Goal: Transaction & Acquisition: Obtain resource

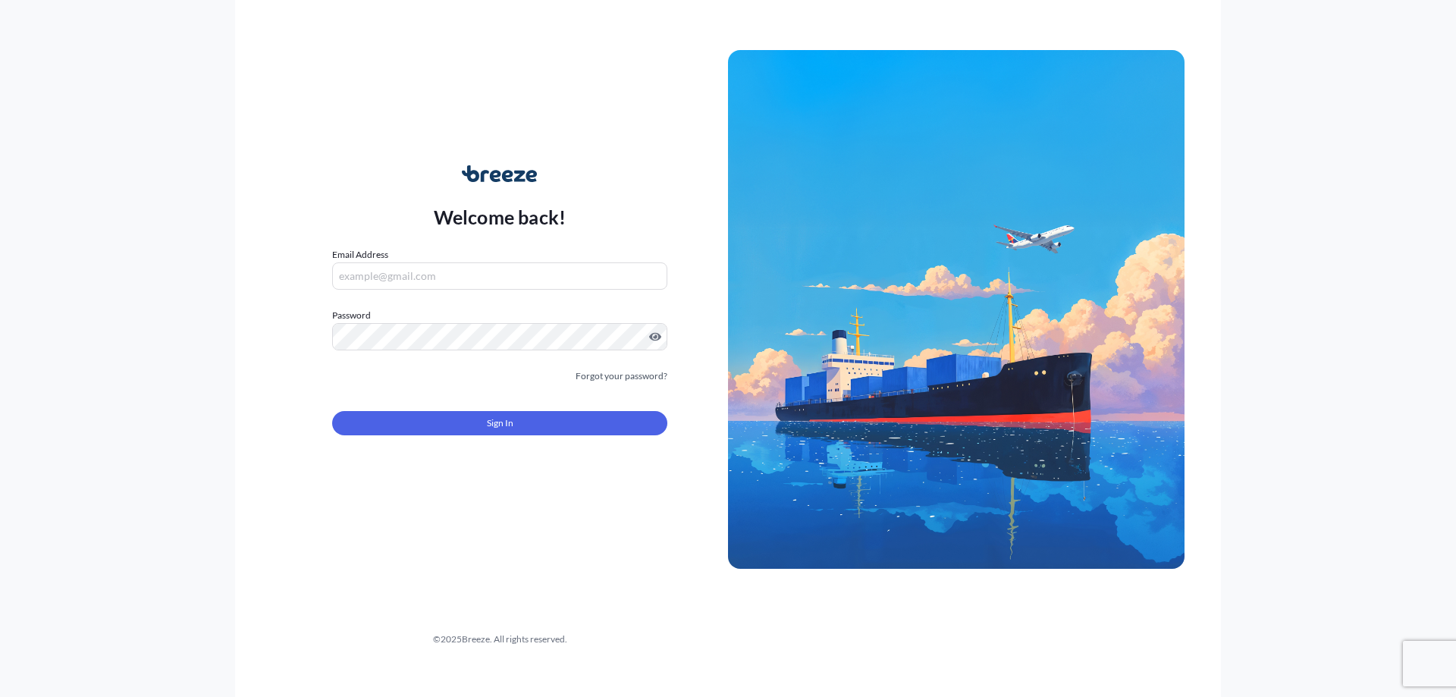
click at [0, 696] on nordpass-portal at bounding box center [0, 697] width 0 height 0
type input "[EMAIL_ADDRESS][DOMAIN_NAME]"
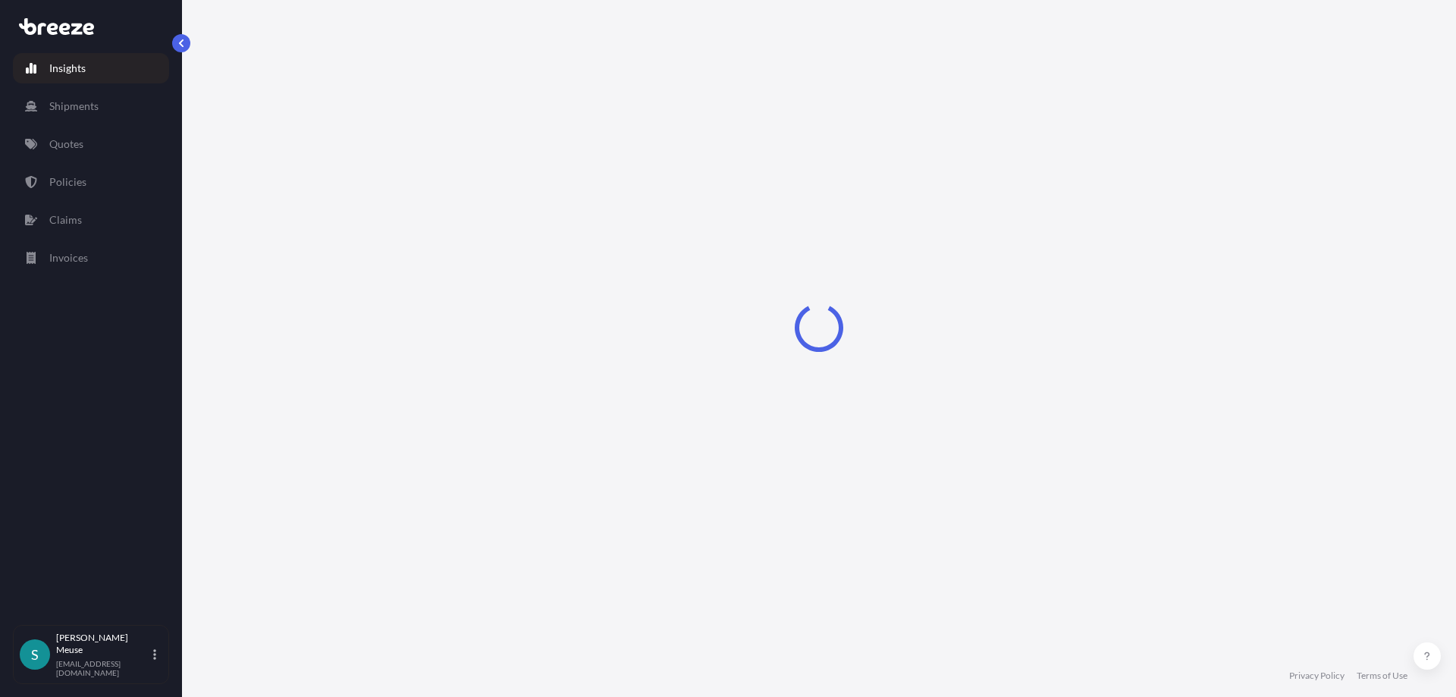
select select "2025"
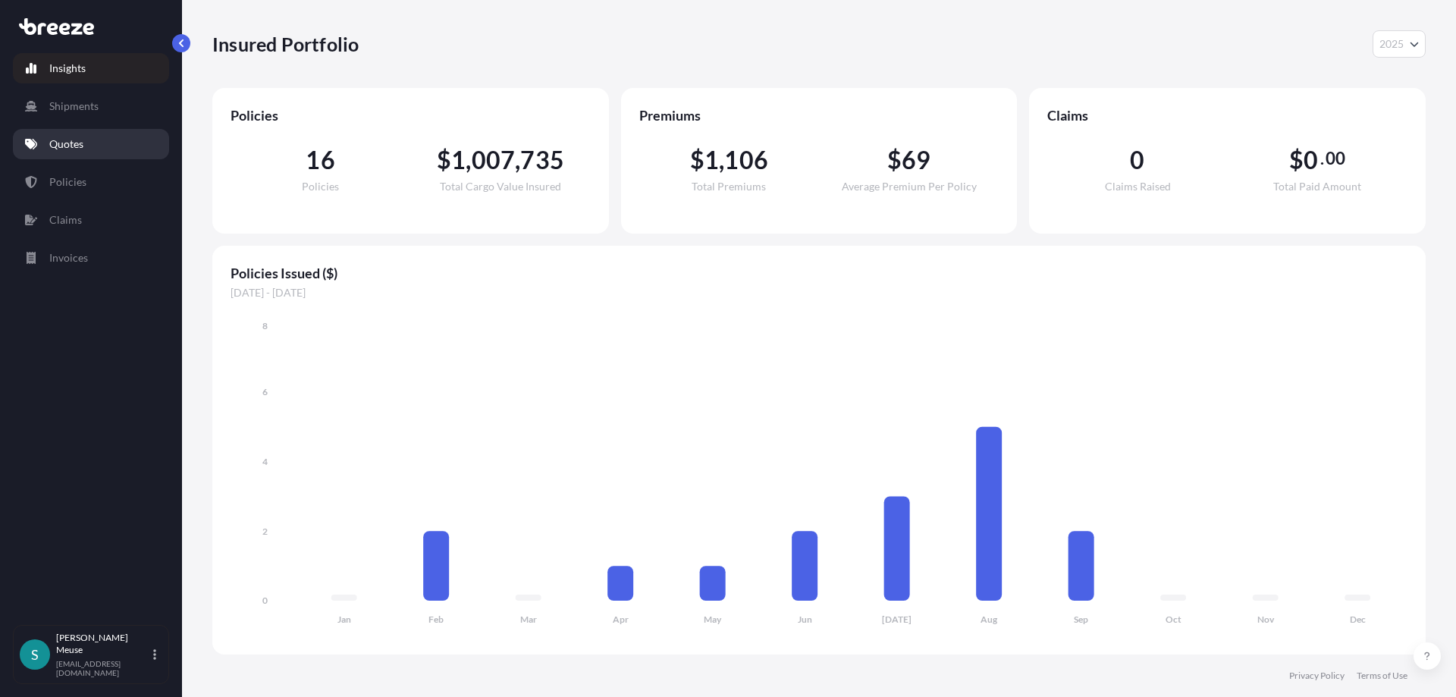
click at [68, 146] on p "Quotes" at bounding box center [66, 144] width 34 height 15
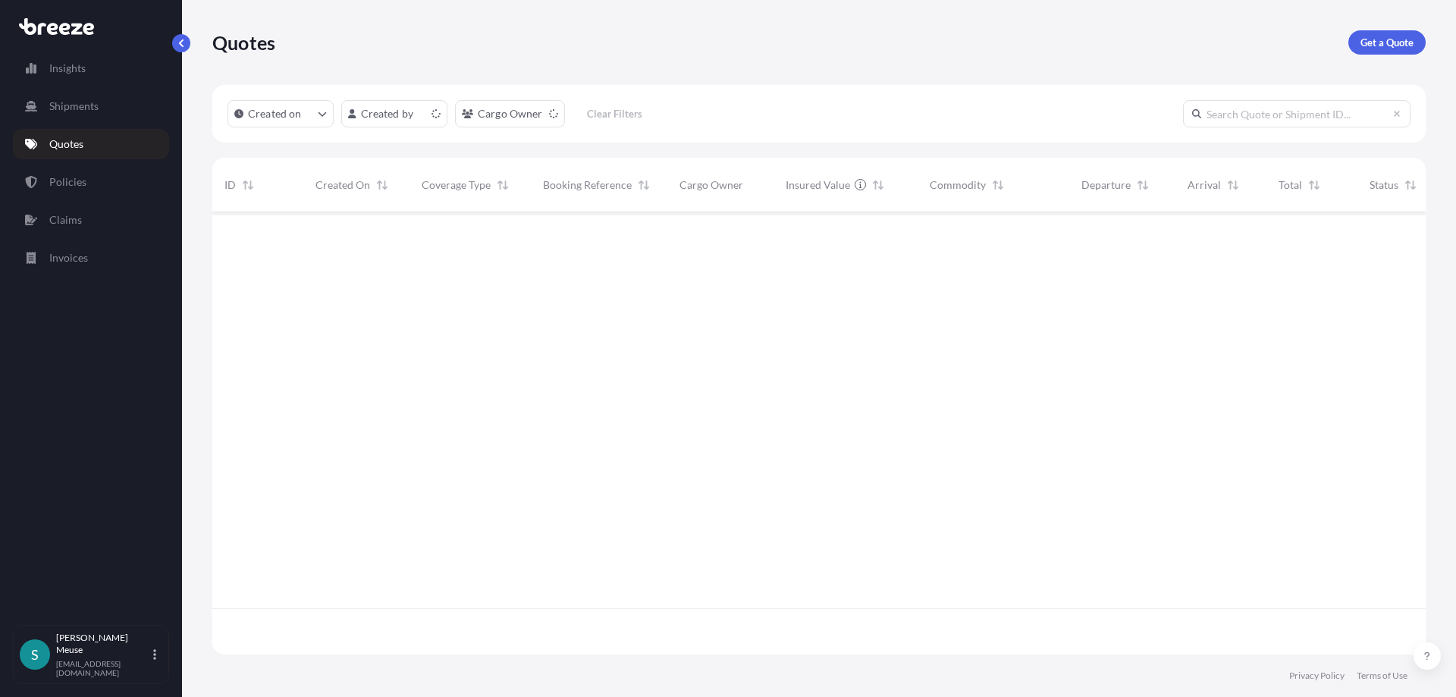
scroll to position [451, 1214]
click at [1389, 38] on p "Get a Quote" at bounding box center [1387, 42] width 53 height 15
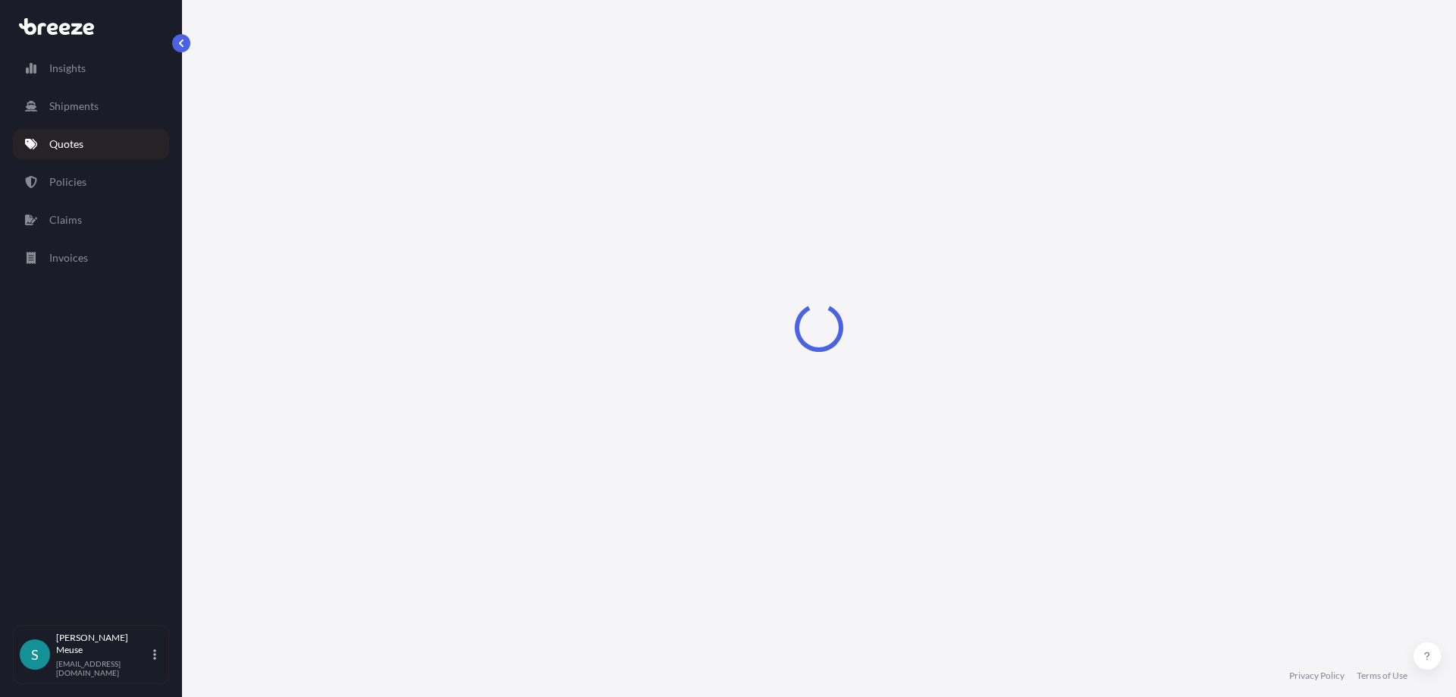
select select "Sea"
select select "1"
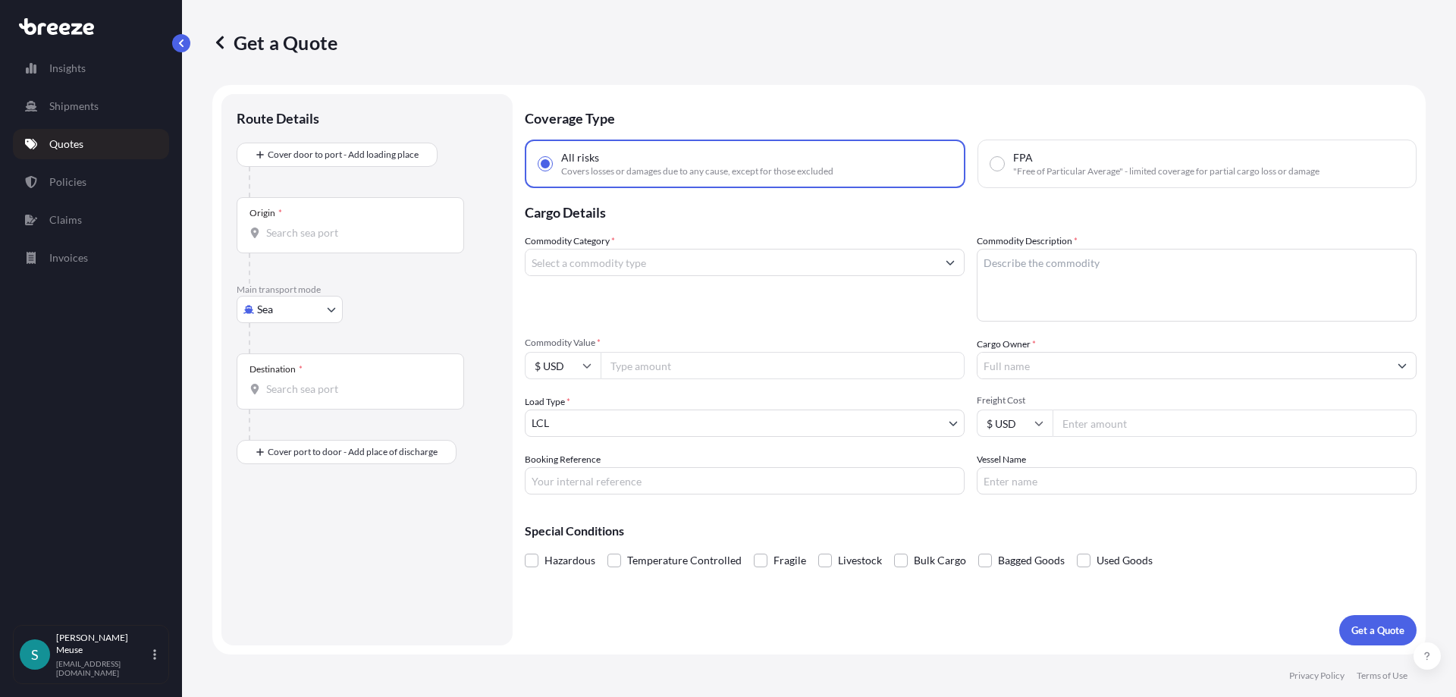
click at [291, 313] on body "Insights Shipments Quotes Policies Claims Invoices S [PERSON_NAME] [EMAIL_ADDRE…" at bounding box center [728, 348] width 1456 height 697
click at [281, 407] on span "Road" at bounding box center [277, 403] width 24 height 15
select select "Road"
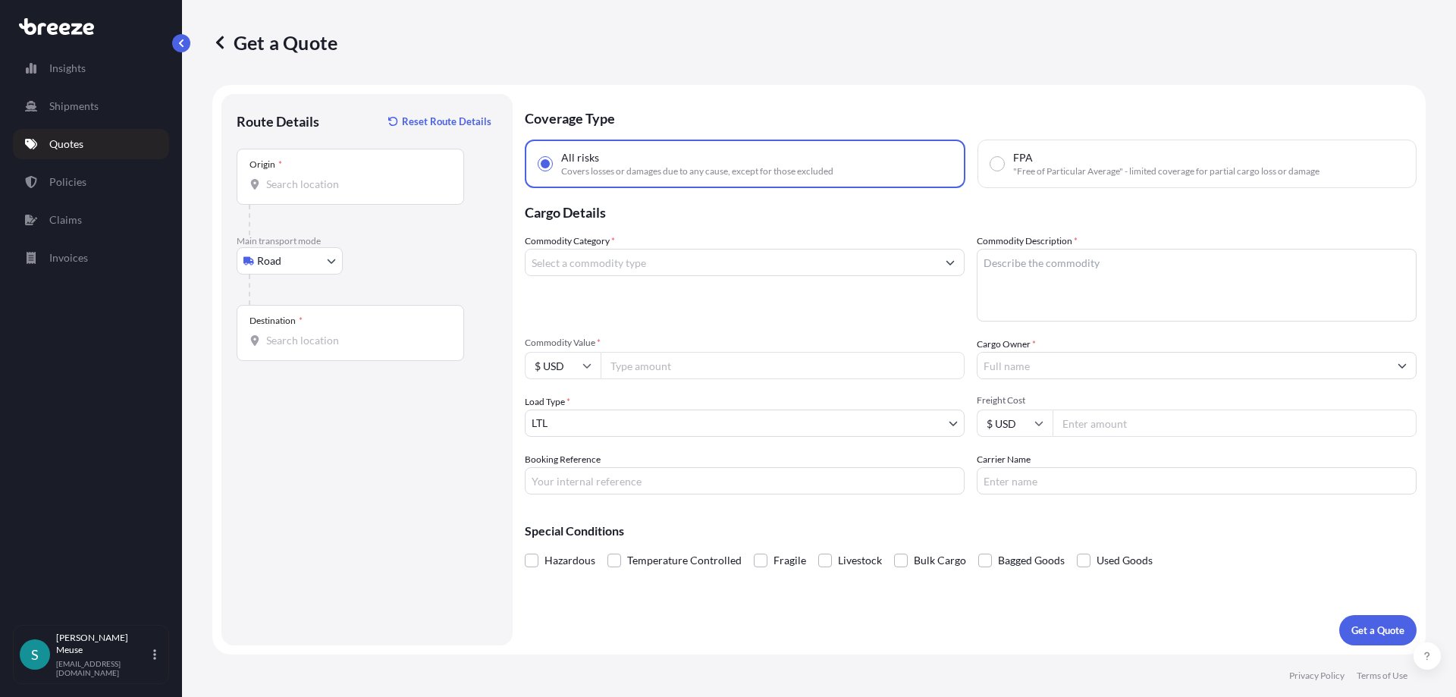
click at [303, 181] on input "Origin *" at bounding box center [355, 184] width 179 height 15
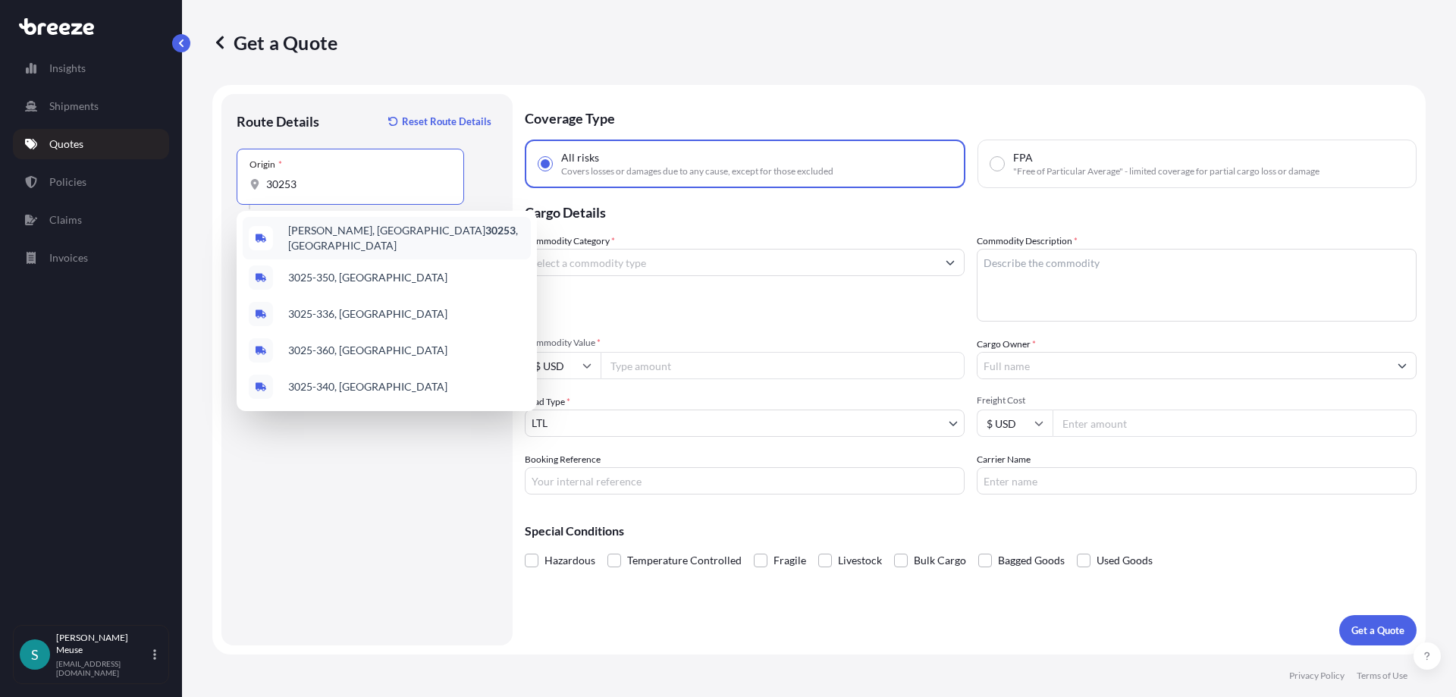
click at [301, 238] on span "[PERSON_NAME], GA 30253 , [GEOGRAPHIC_DATA]" at bounding box center [406, 238] width 237 height 30
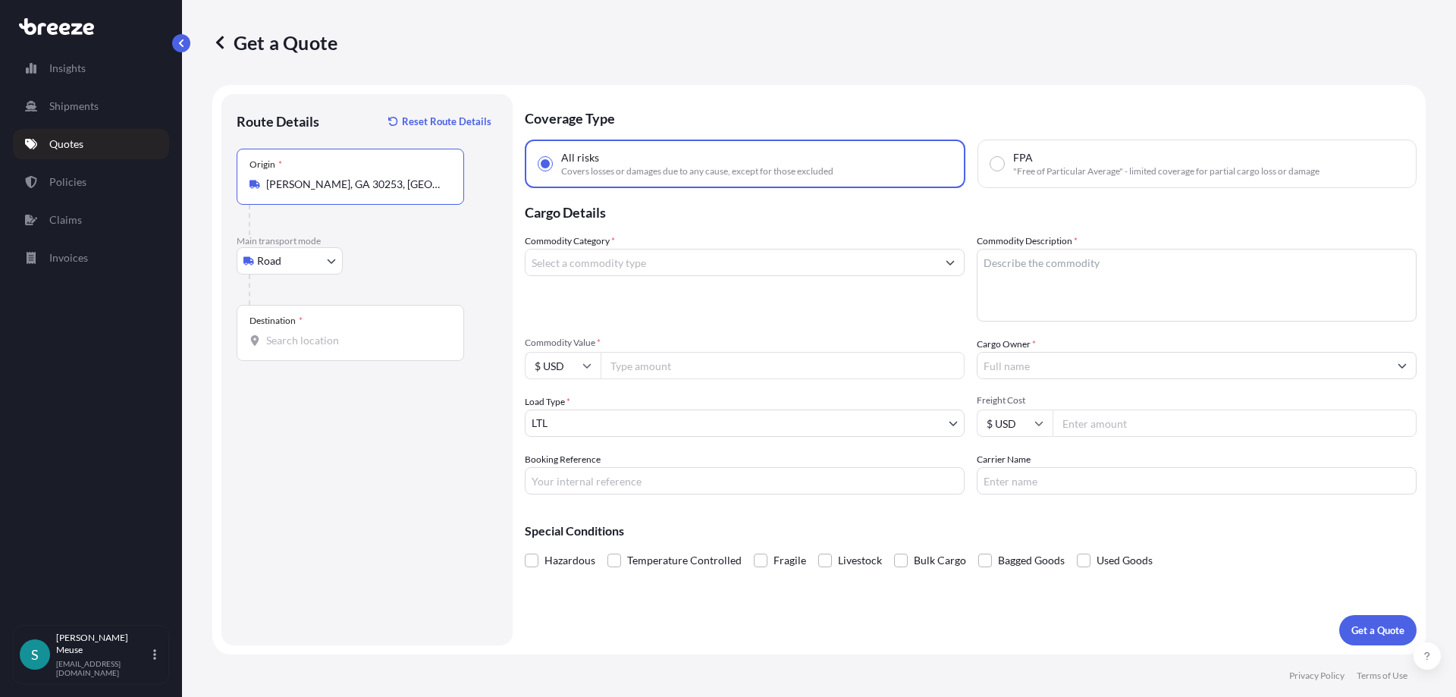
drag, startPoint x: 408, startPoint y: 186, endPoint x: 205, endPoint y: 193, distance: 203.4
click at [266, 190] on input "[PERSON_NAME], GA 30253, [GEOGRAPHIC_DATA]" at bounding box center [355, 184] width 179 height 15
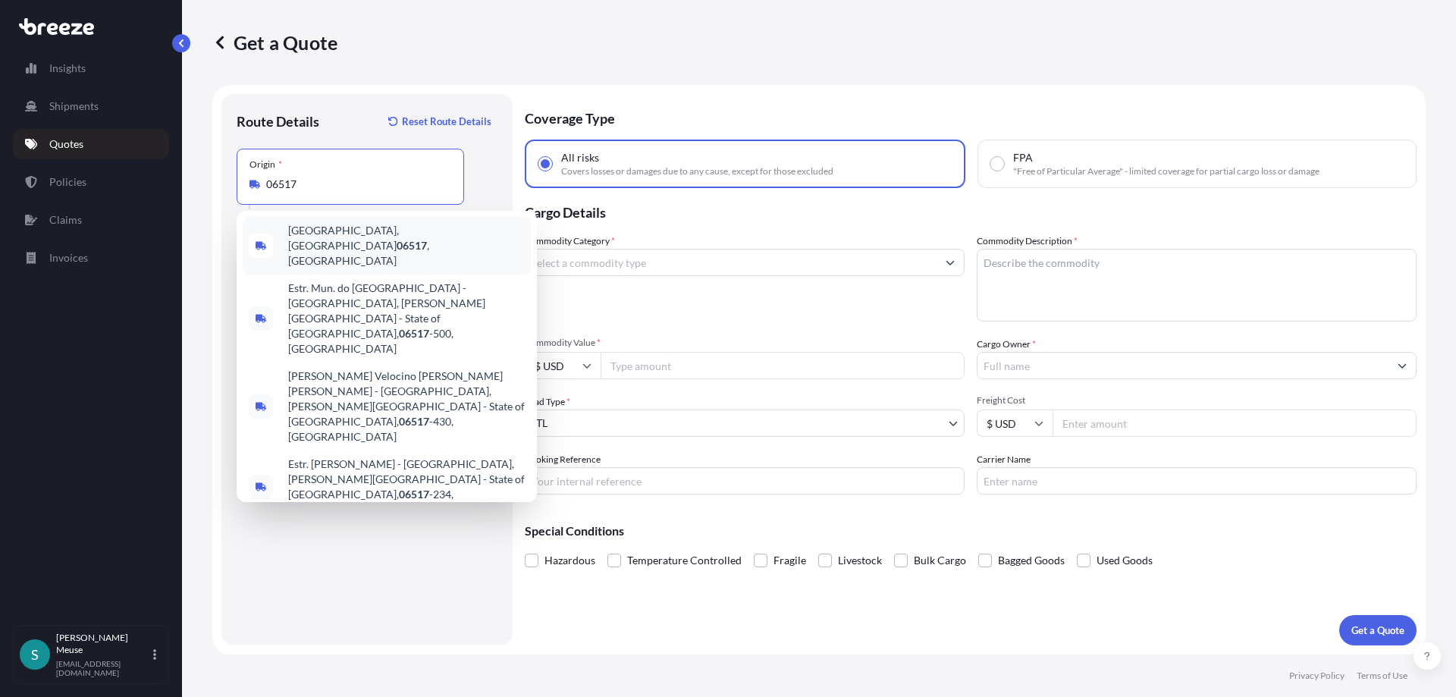
click at [332, 237] on span "[GEOGRAPHIC_DATA] , [GEOGRAPHIC_DATA]" at bounding box center [406, 246] width 237 height 46
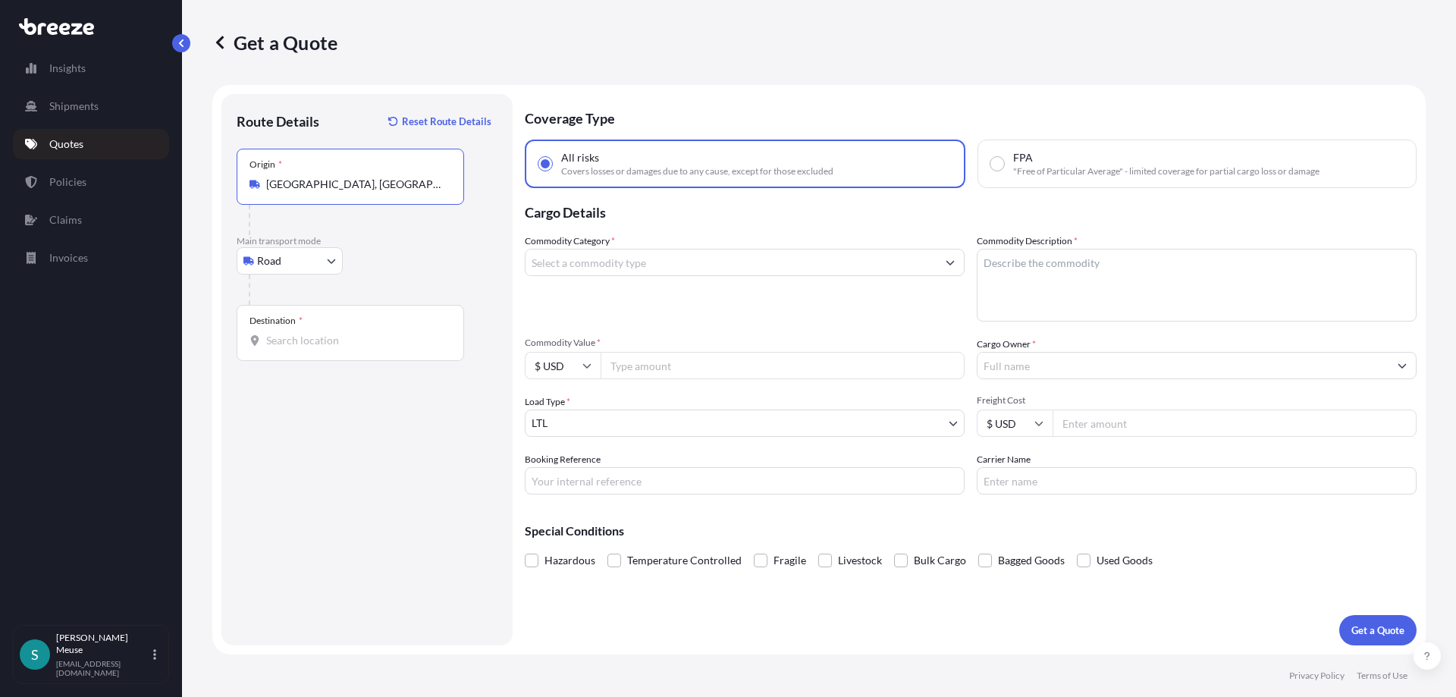
drag, startPoint x: 416, startPoint y: 186, endPoint x: 101, endPoint y: 192, distance: 314.8
click at [266, 192] on input "[GEOGRAPHIC_DATA], [GEOGRAPHIC_DATA]" at bounding box center [355, 184] width 179 height 15
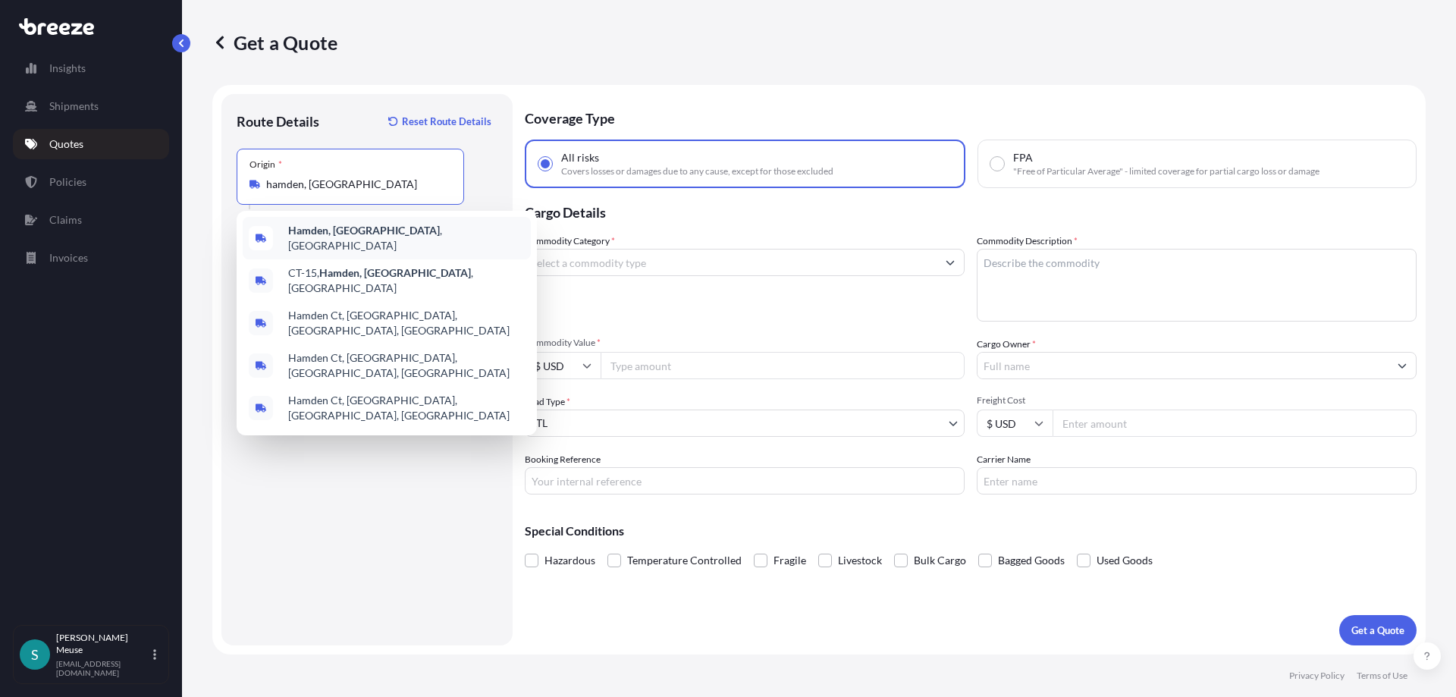
click at [369, 238] on span "[GEOGRAPHIC_DATA], [GEOGRAPHIC_DATA] , [GEOGRAPHIC_DATA]" at bounding box center [406, 238] width 237 height 30
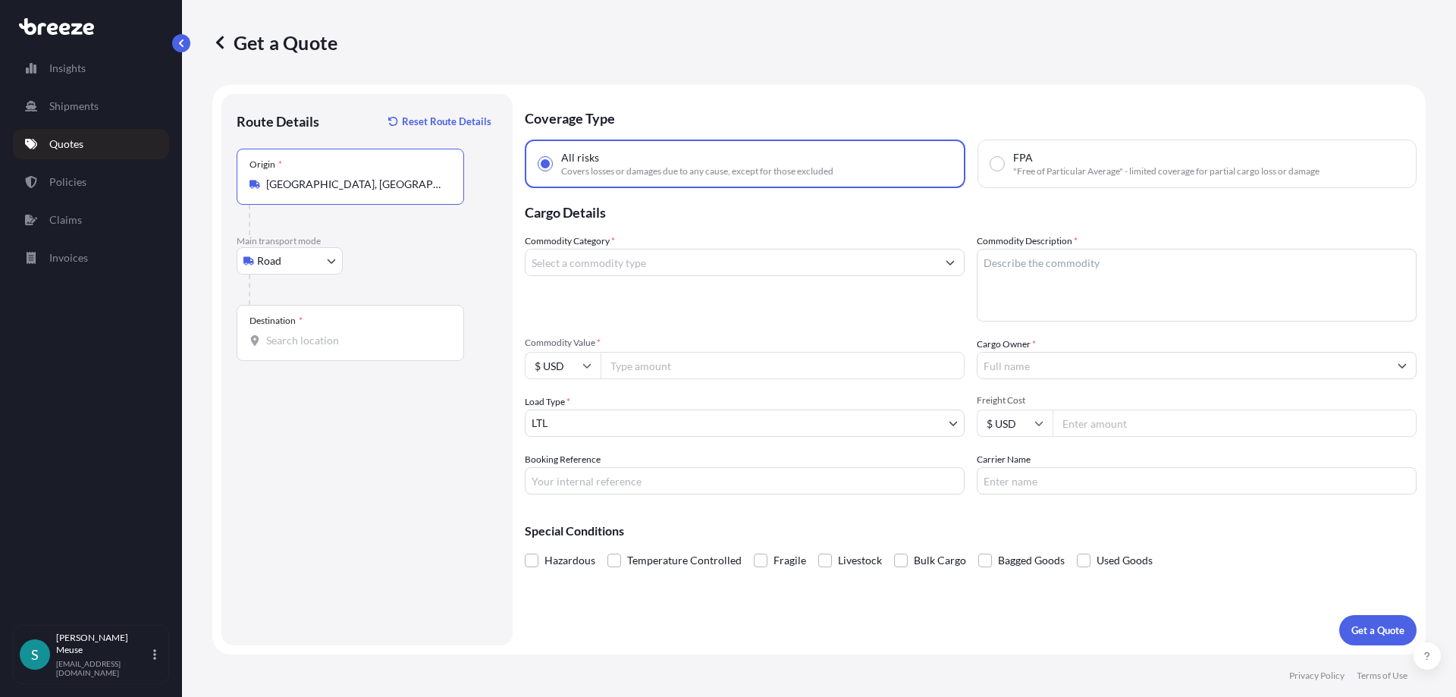
type input "[GEOGRAPHIC_DATA], [GEOGRAPHIC_DATA], [GEOGRAPHIC_DATA]"
click at [301, 262] on body "1 option available. 0 options available. 5 options available. 0 options availab…" at bounding box center [728, 348] width 1456 height 697
click at [302, 341] on input "Destination *" at bounding box center [355, 340] width 179 height 15
click at [280, 343] on input "Destination * Please select a destination" at bounding box center [355, 340] width 179 height 15
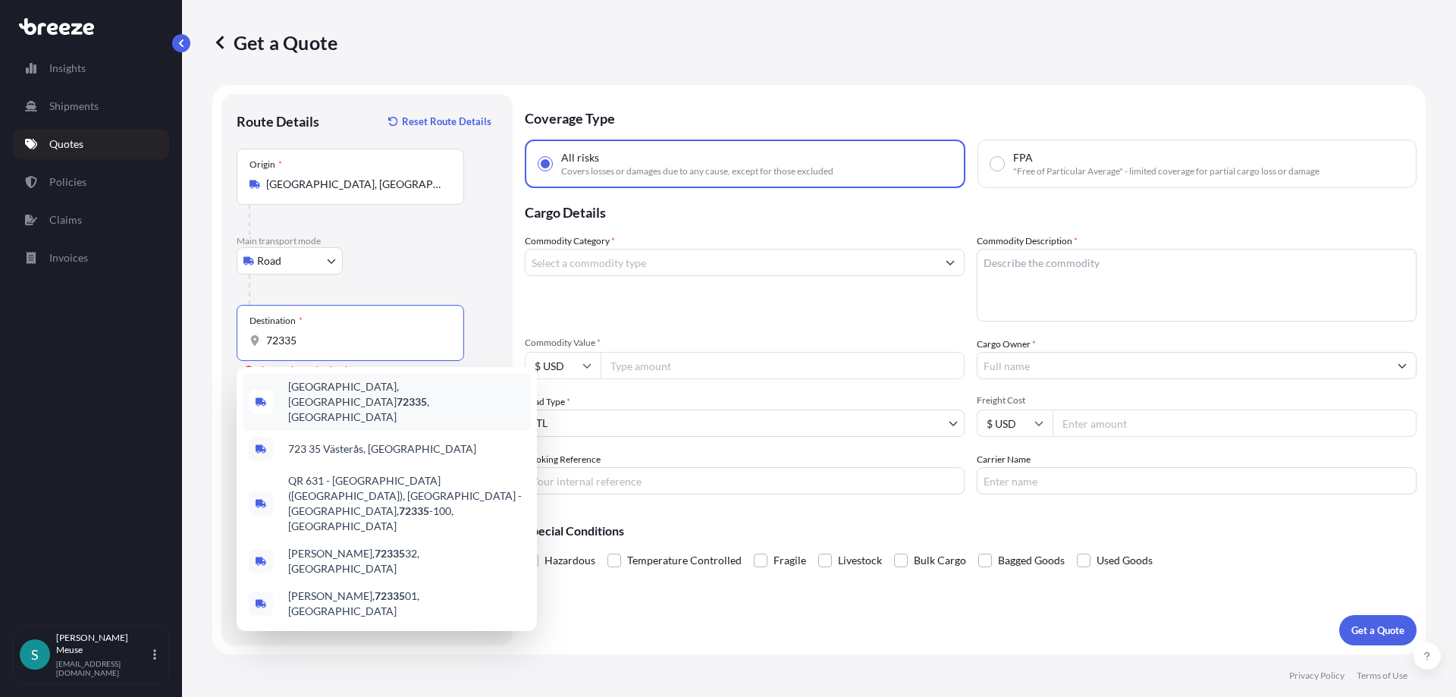
click at [314, 389] on span "[GEOGRAPHIC_DATA] , [GEOGRAPHIC_DATA]" at bounding box center [406, 402] width 237 height 46
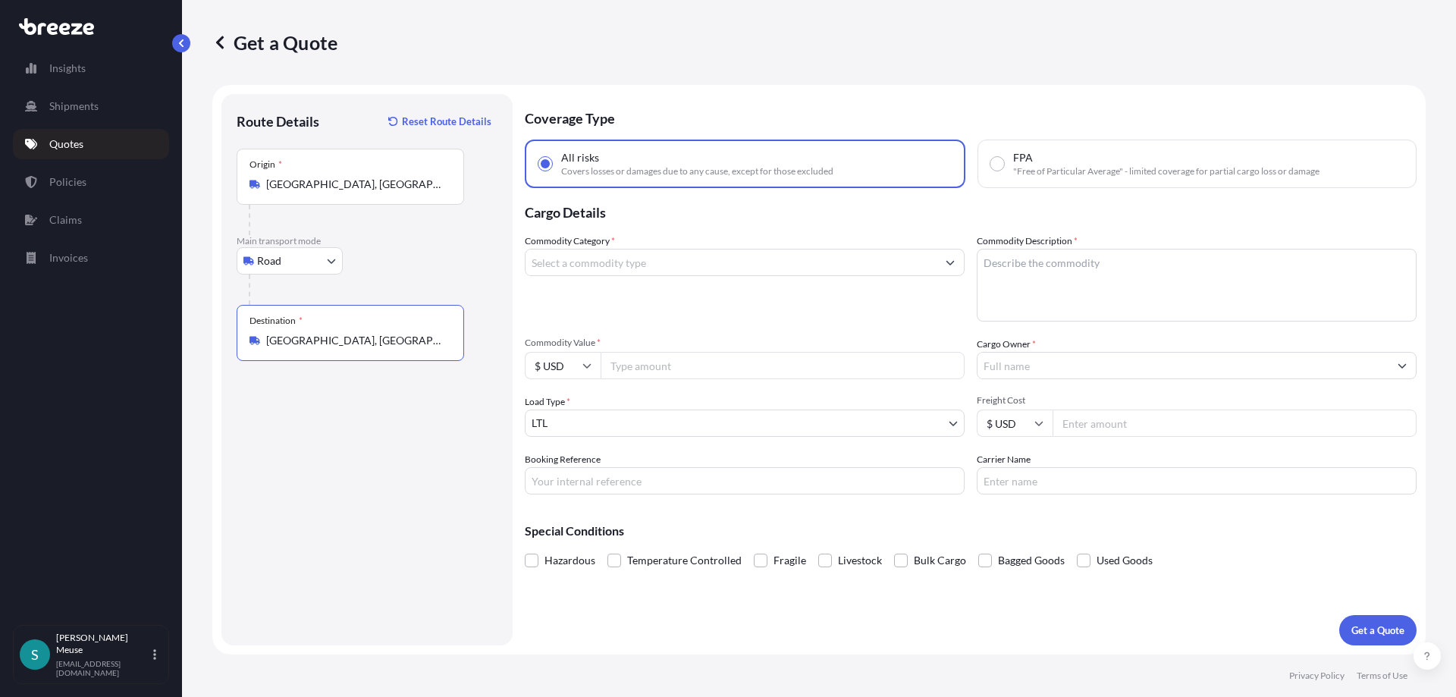
type input "[GEOGRAPHIC_DATA], [GEOGRAPHIC_DATA]"
click at [650, 367] on input "Commodity Value *" at bounding box center [783, 365] width 364 height 27
click at [1044, 368] on input "Cargo Owner *" at bounding box center [1183, 365] width 411 height 27
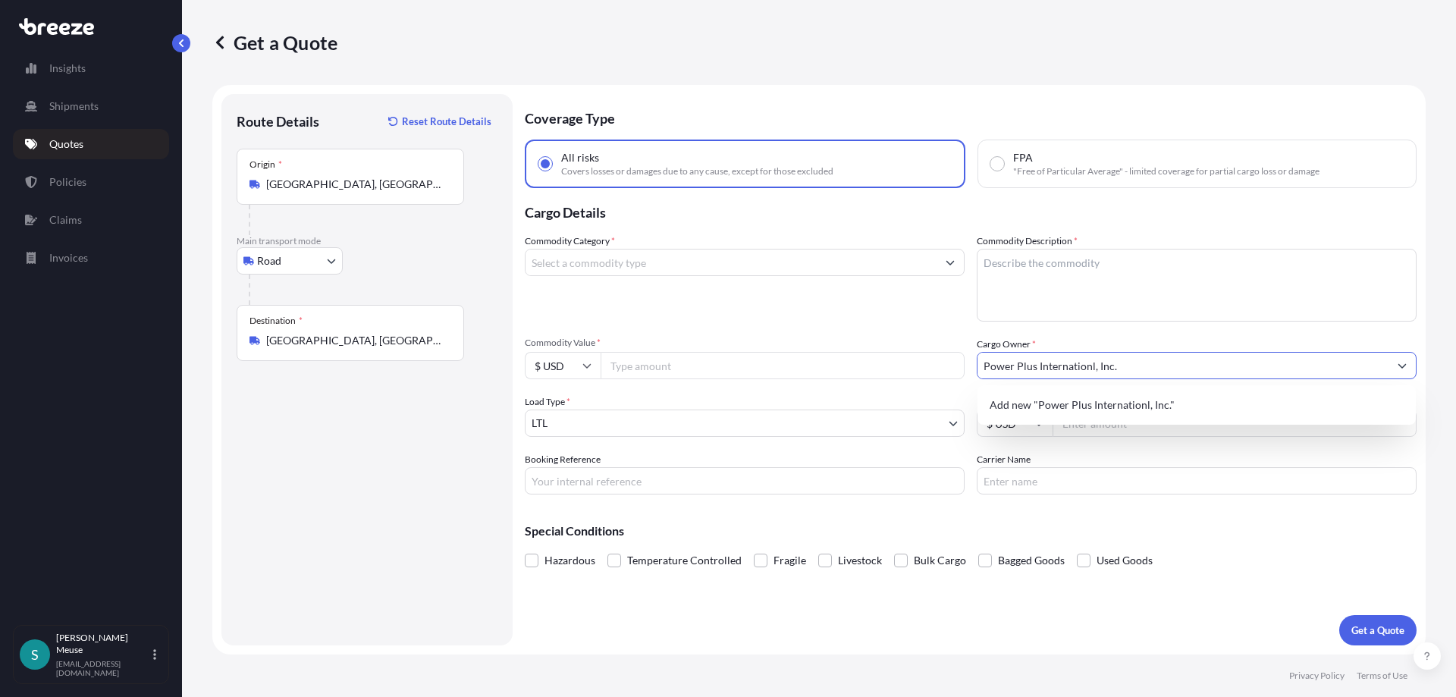
type input "Power Plus Internationl, Inc."
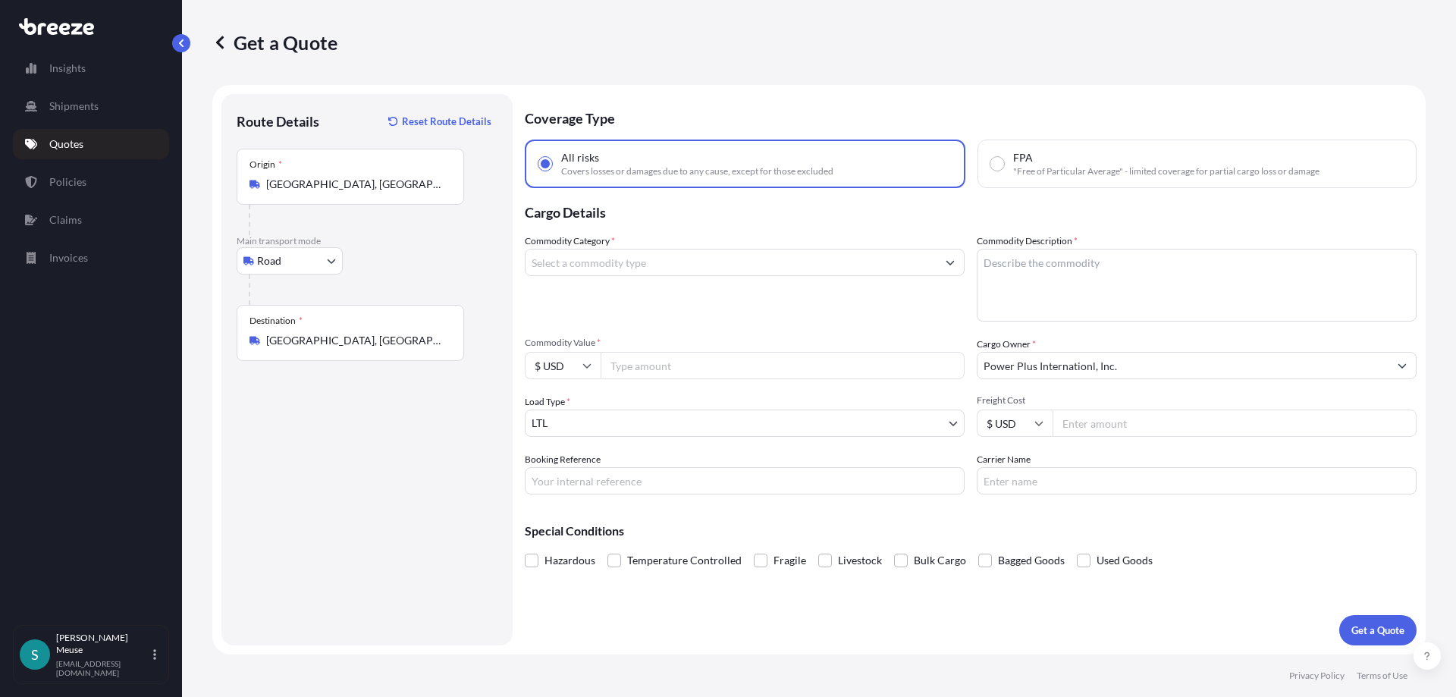
click at [1131, 416] on input "Freight Cost" at bounding box center [1235, 423] width 364 height 27
type input "775.70"
click at [1050, 485] on input "Carrier Name" at bounding box center [1197, 480] width 440 height 27
type input "[PERSON_NAME] Express Lines"
click at [650, 366] on input "Commodity Value *" at bounding box center [783, 365] width 364 height 27
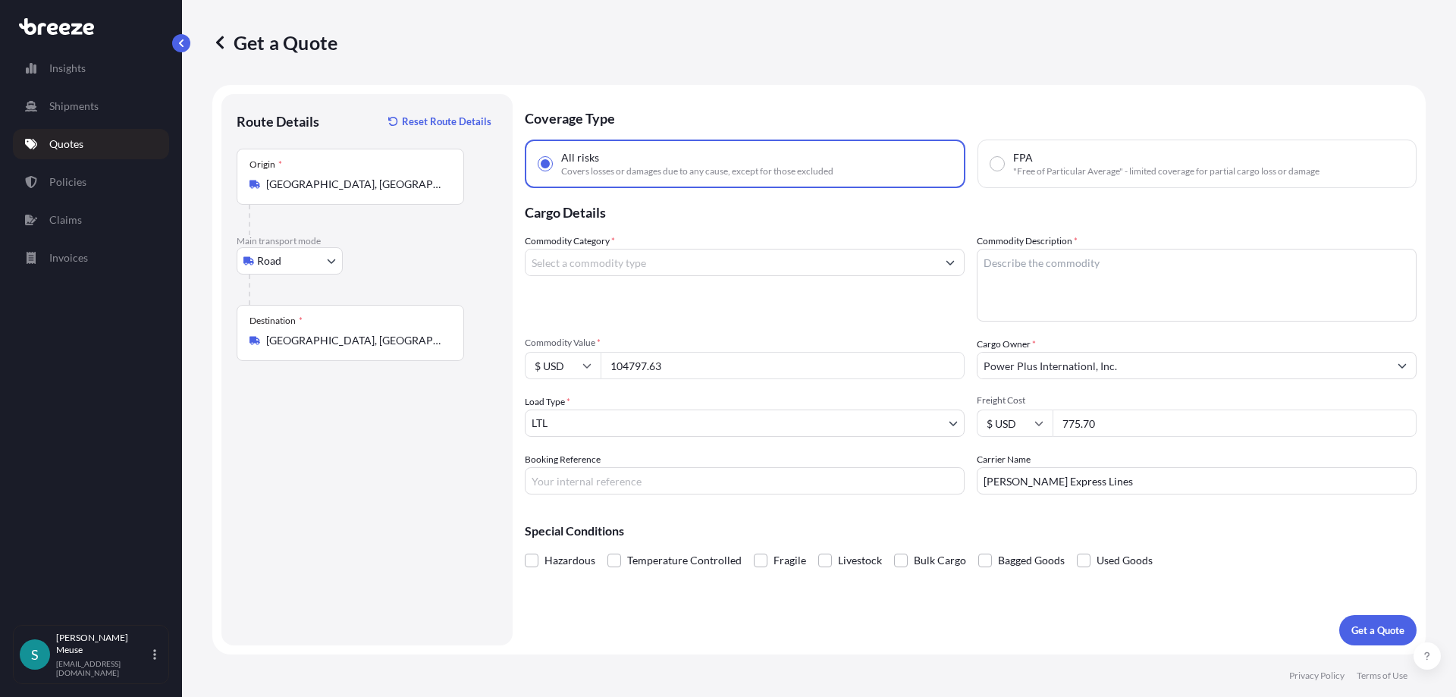
type input "104797.63"
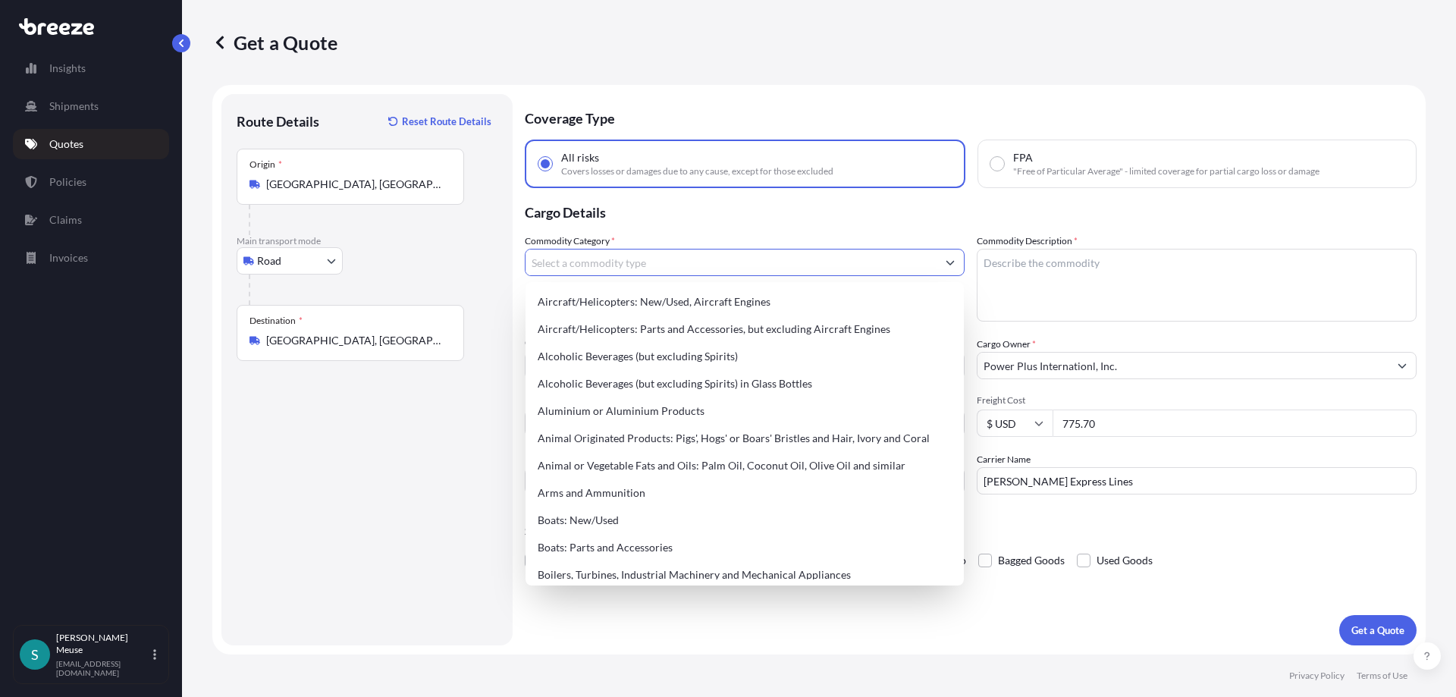
click at [589, 269] on input "Commodity Category *" at bounding box center [731, 262] width 411 height 27
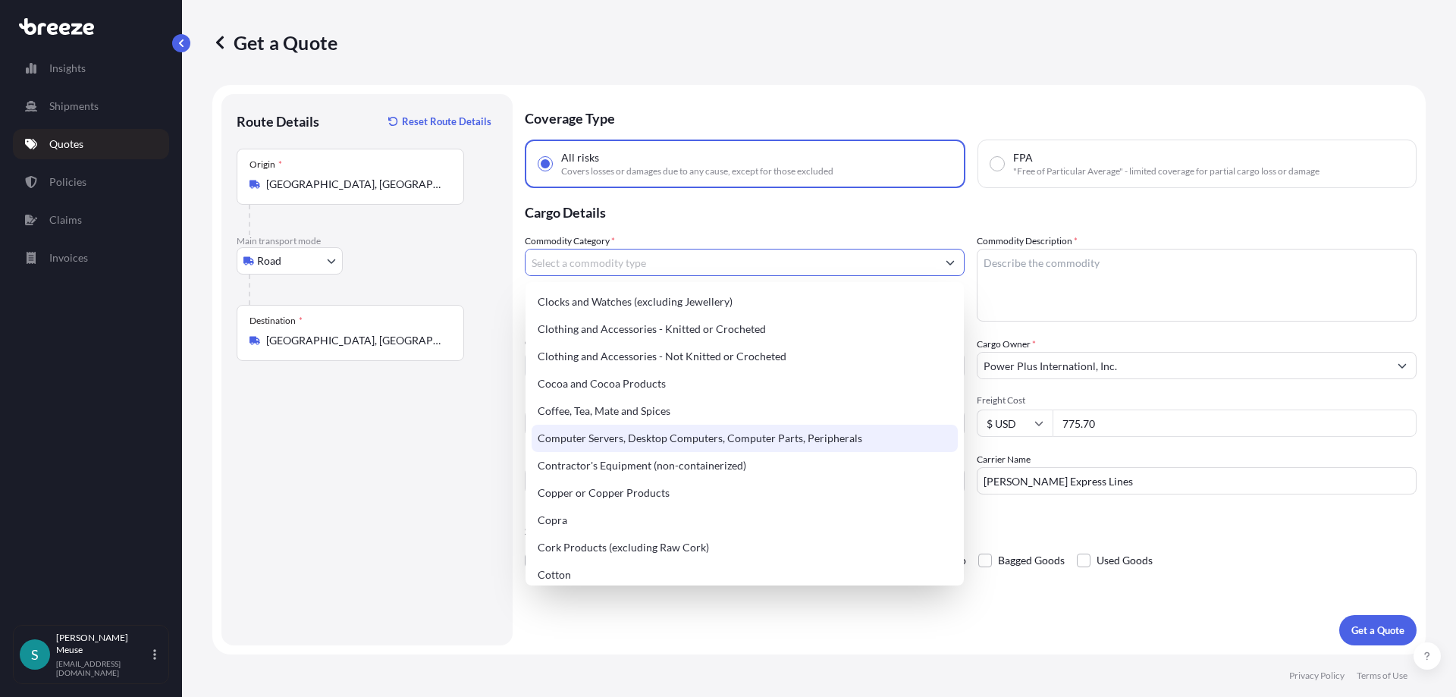
scroll to position [605, 0]
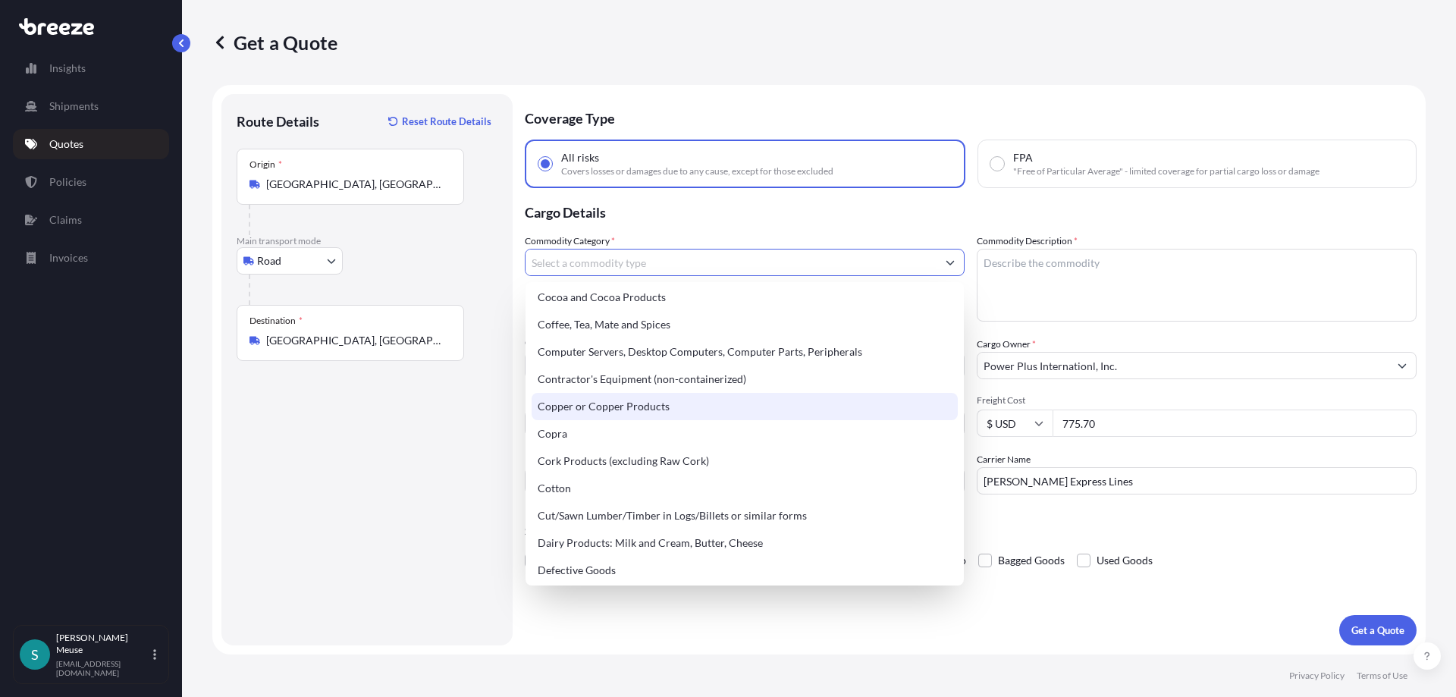
click at [606, 410] on div "Copper or Copper Products" at bounding box center [745, 406] width 426 height 27
type input "Copper or Copper Products"
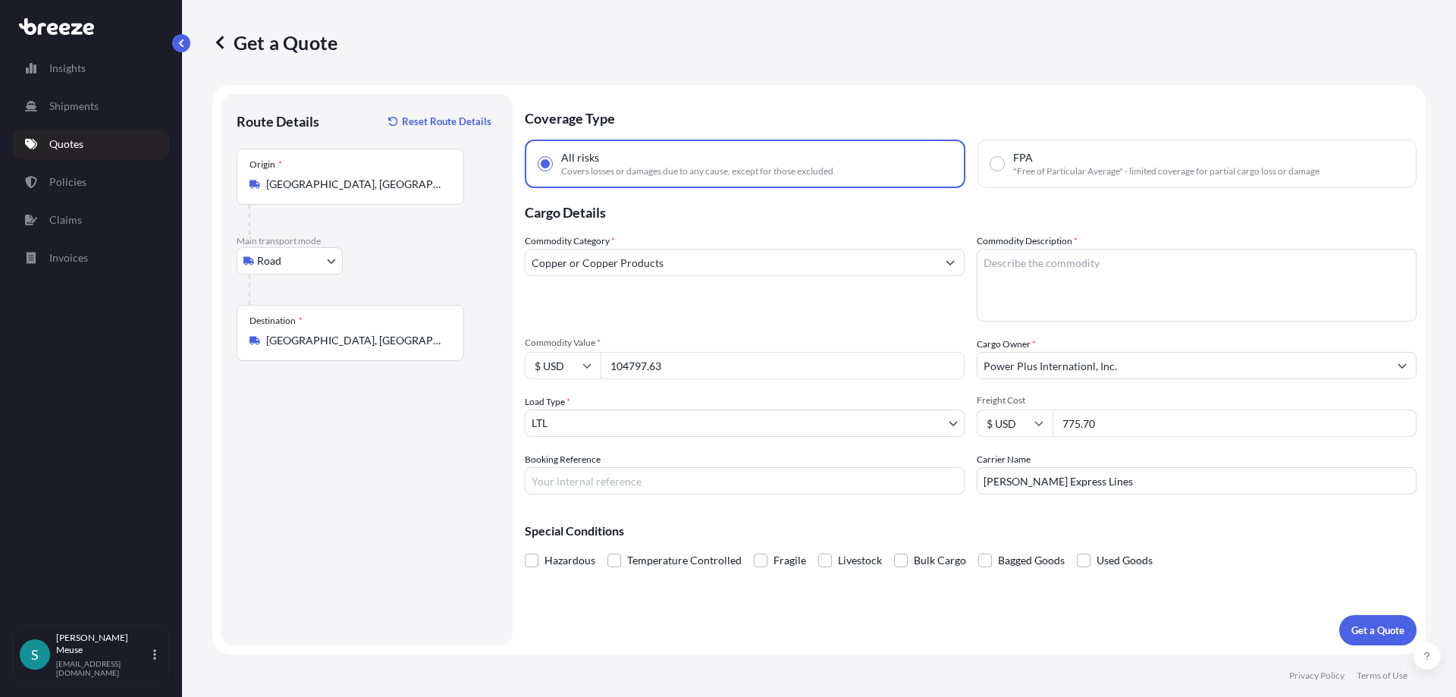
click at [1009, 273] on textarea "Commodity Description *" at bounding box center [1197, 285] width 440 height 73
click at [1046, 262] on textarea "Commodity Description *" at bounding box center [1197, 285] width 440 height 73
paste textarea "Replacement tube bundle TBUDW10-60 10'' nominal x 60'' overall length 2- pass r…"
type textarea "Replacement tube bundle TBUDW10-60 10'' nominal x 60'' overall length 2- pass r…"
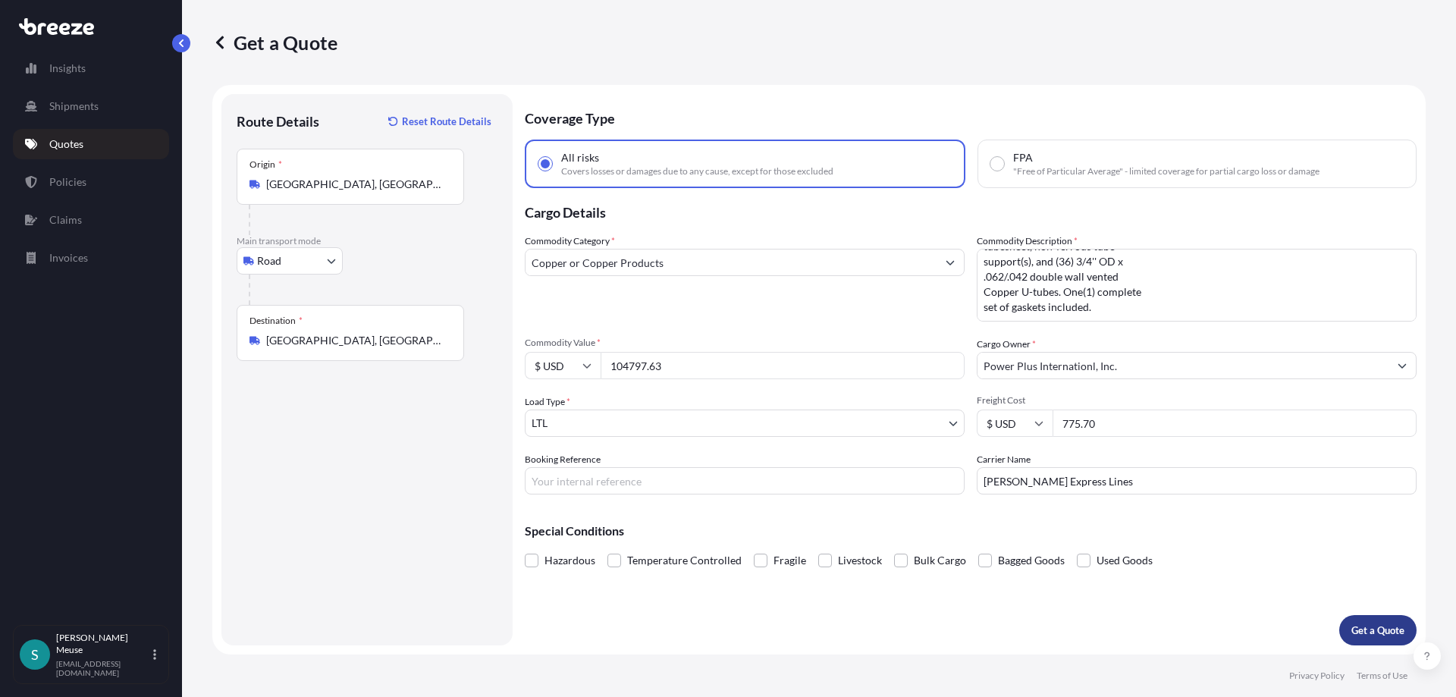
click at [1372, 631] on p "Get a Quote" at bounding box center [1378, 630] width 53 height 15
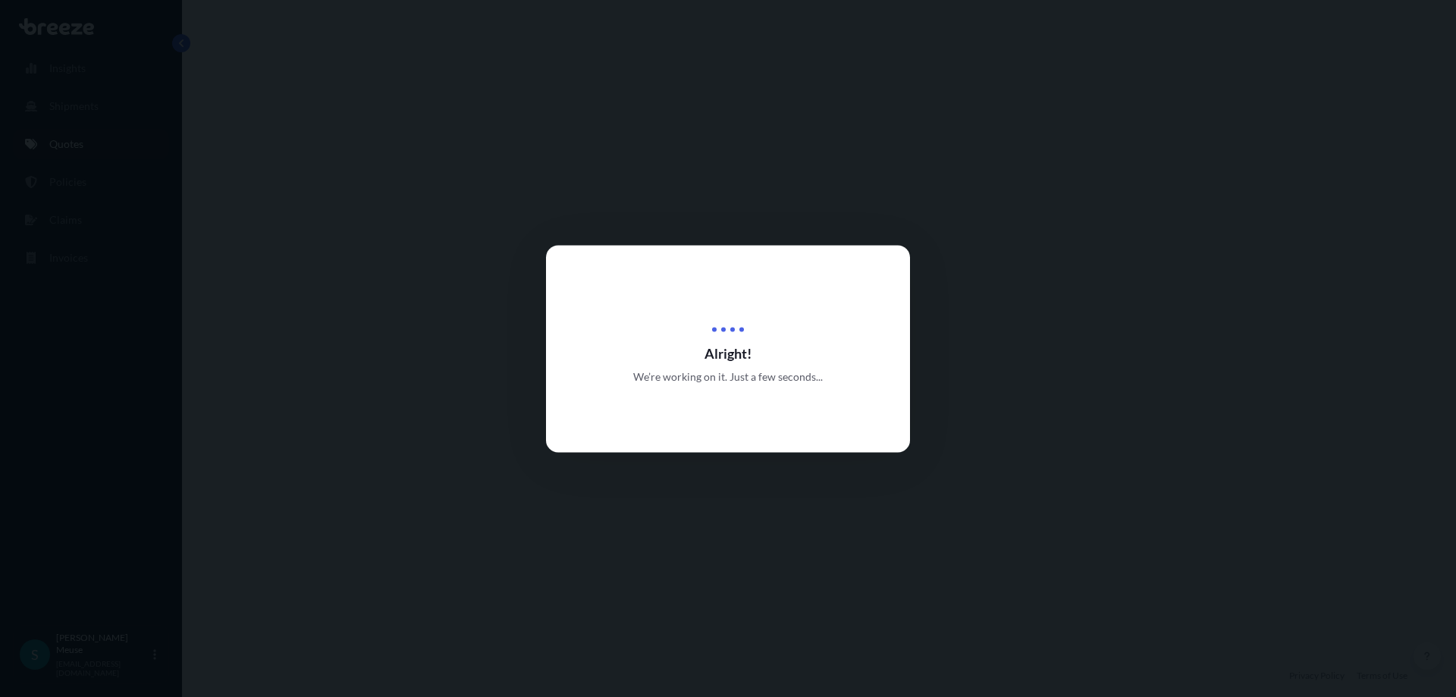
select select "Road"
select select "1"
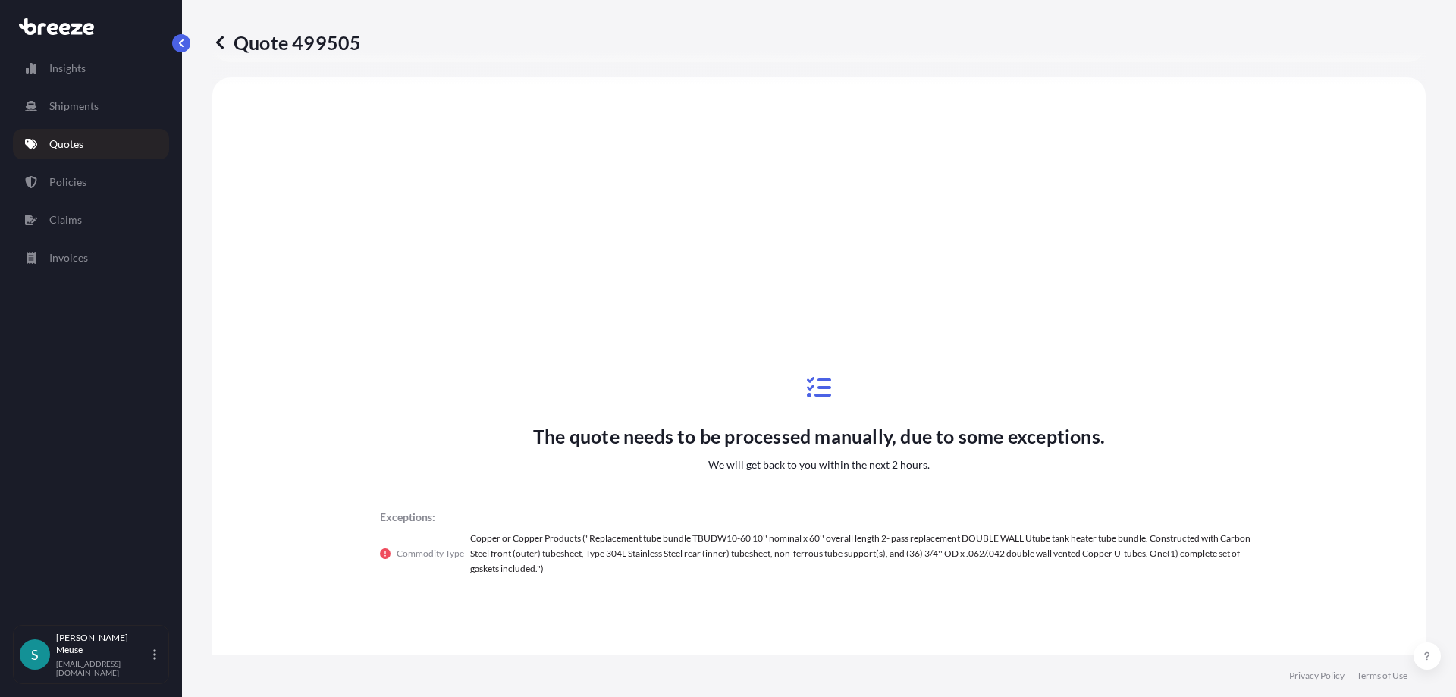
scroll to position [551, 0]
click at [422, 375] on div "The quote needs to be processed manually, due to some exceptions. We will get b…" at bounding box center [819, 474] width 1171 height 228
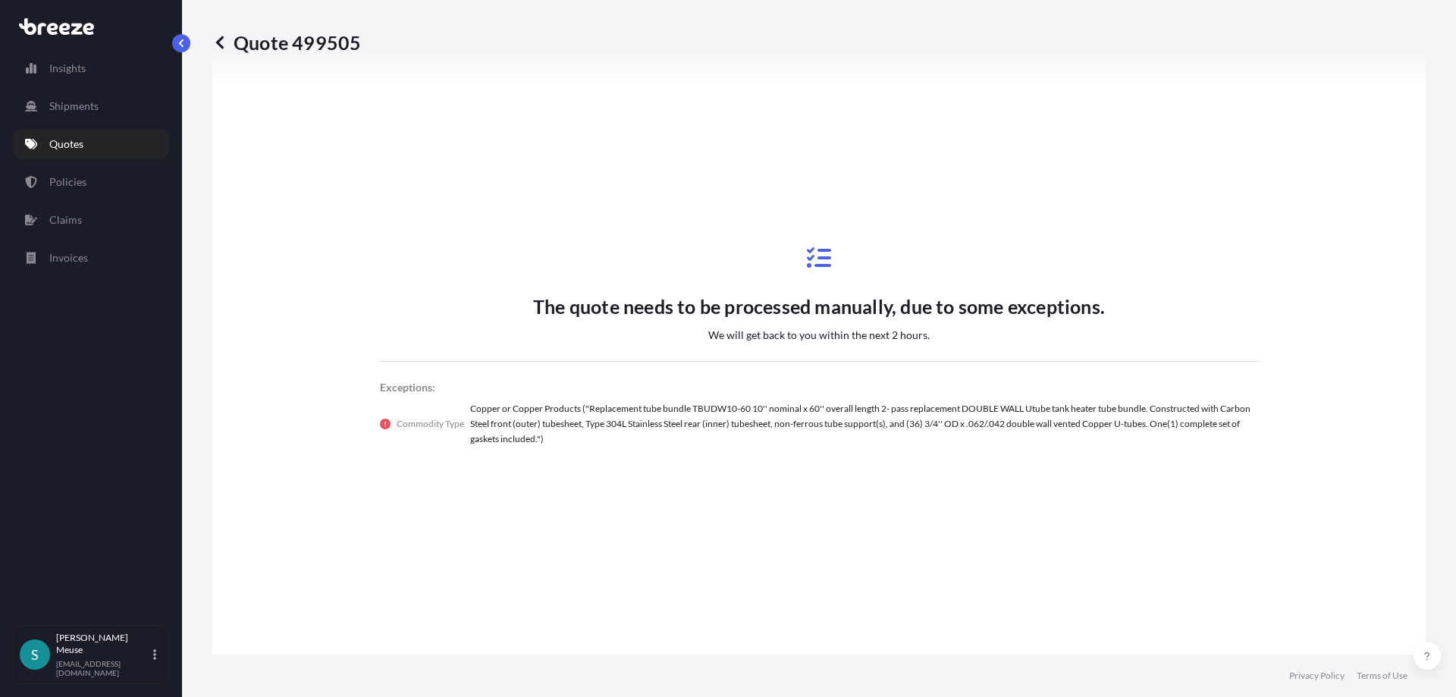
scroll to position [637, 0]
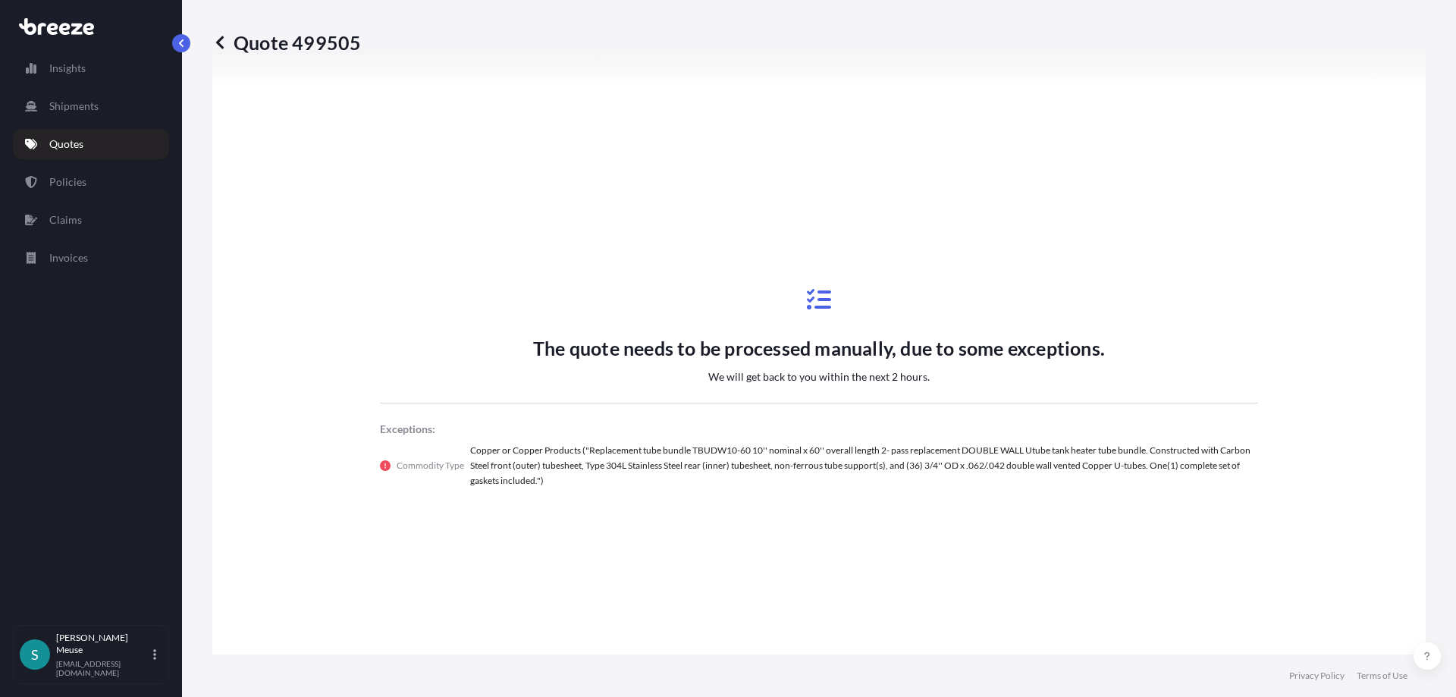
click at [78, 145] on p "Quotes" at bounding box center [66, 144] width 34 height 15
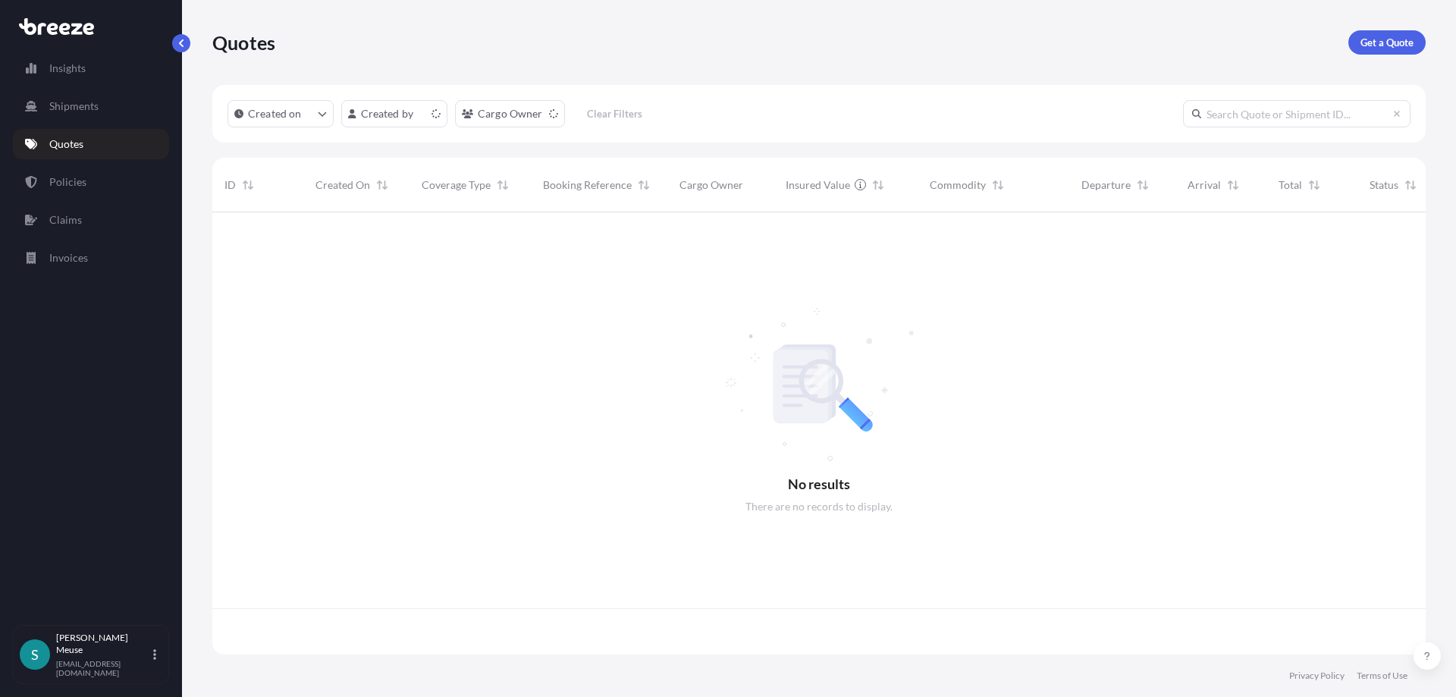
scroll to position [451, 1214]
click at [1371, 37] on p "Get a Quote" at bounding box center [1387, 42] width 53 height 15
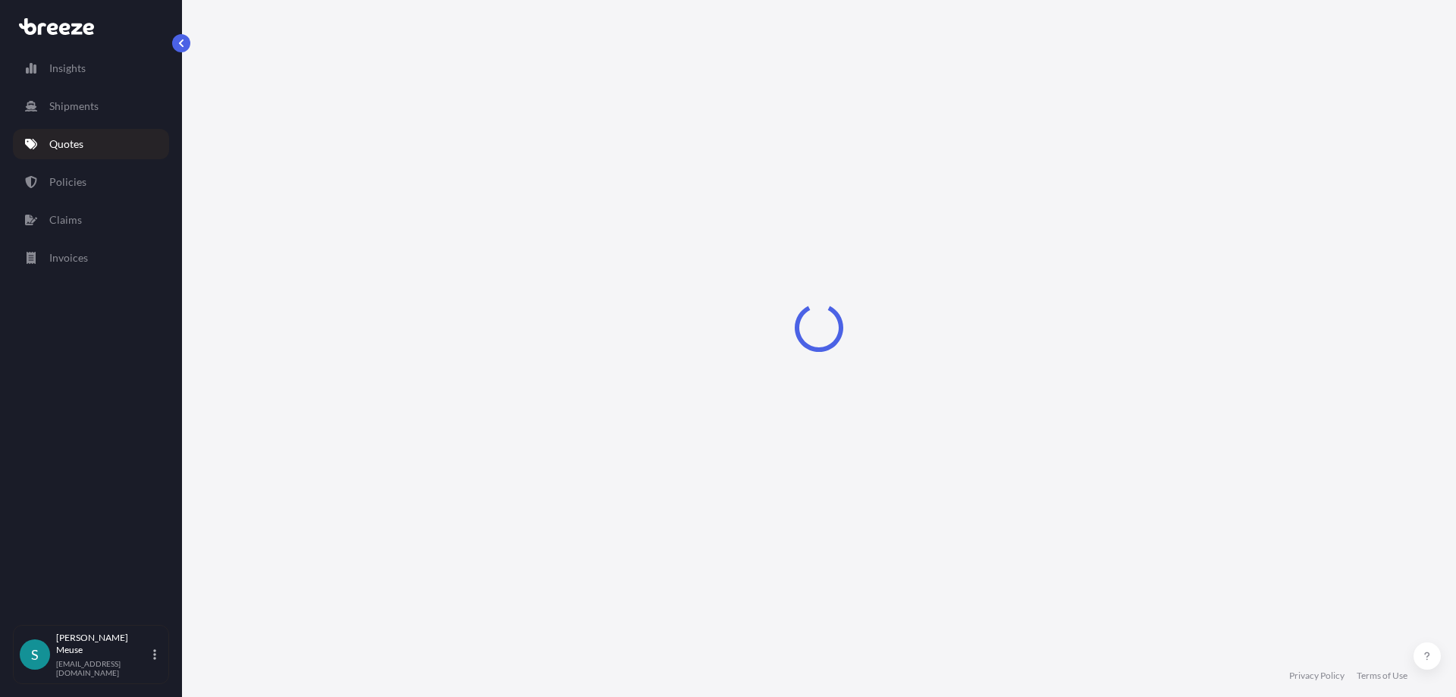
select select "Sea"
select select "1"
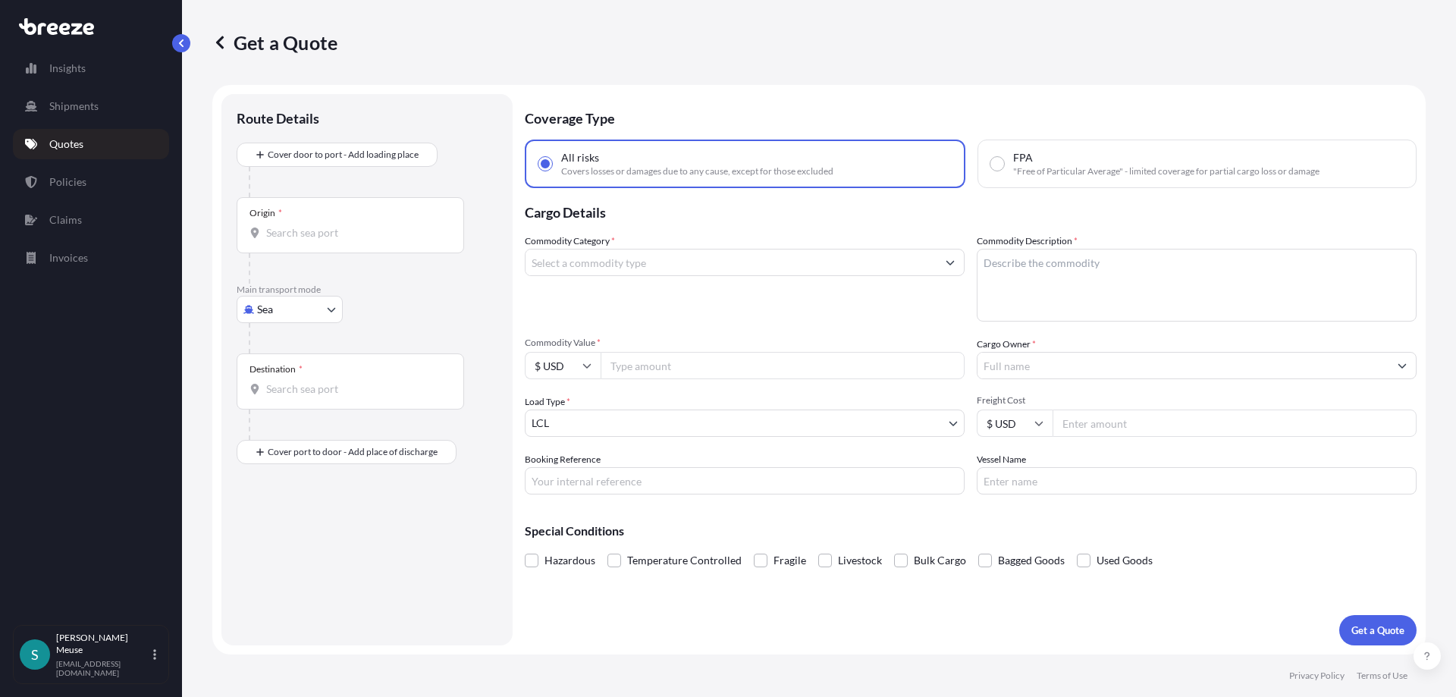
click at [290, 314] on body "Insights Shipments Quotes Policies Claims Invoices S [PERSON_NAME] [EMAIL_ADDRE…" at bounding box center [728, 348] width 1456 height 697
